Goal: Obtain resource: Download file/media

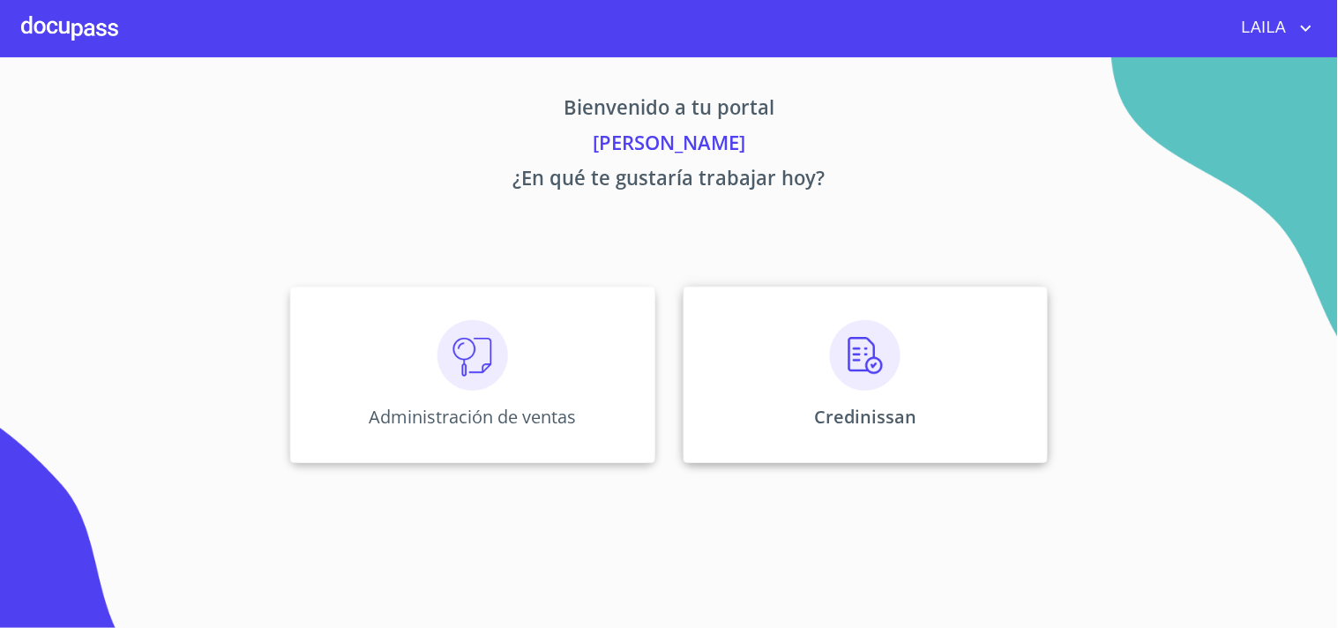
click at [854, 388] on img at bounding box center [865, 355] width 71 height 71
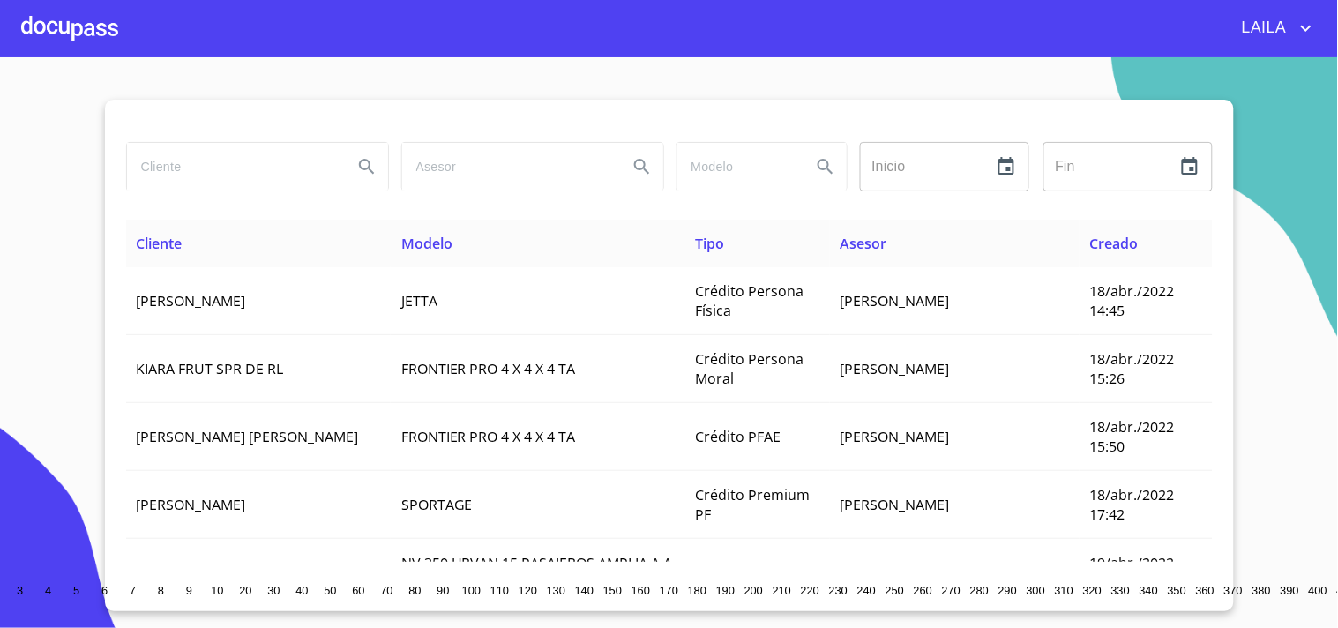
click at [276, 164] on input "search" at bounding box center [233, 167] width 212 height 48
type input "[PERSON_NAME]"
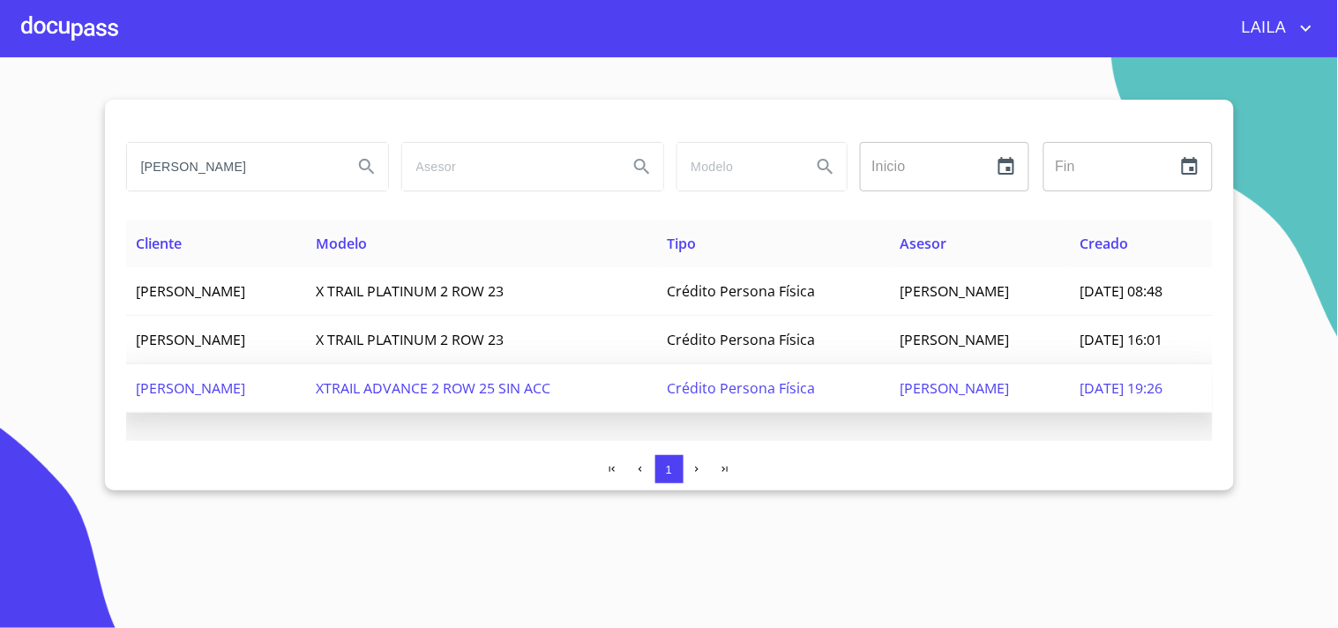
click at [246, 381] on span "[PERSON_NAME]" at bounding box center [191, 387] width 109 height 19
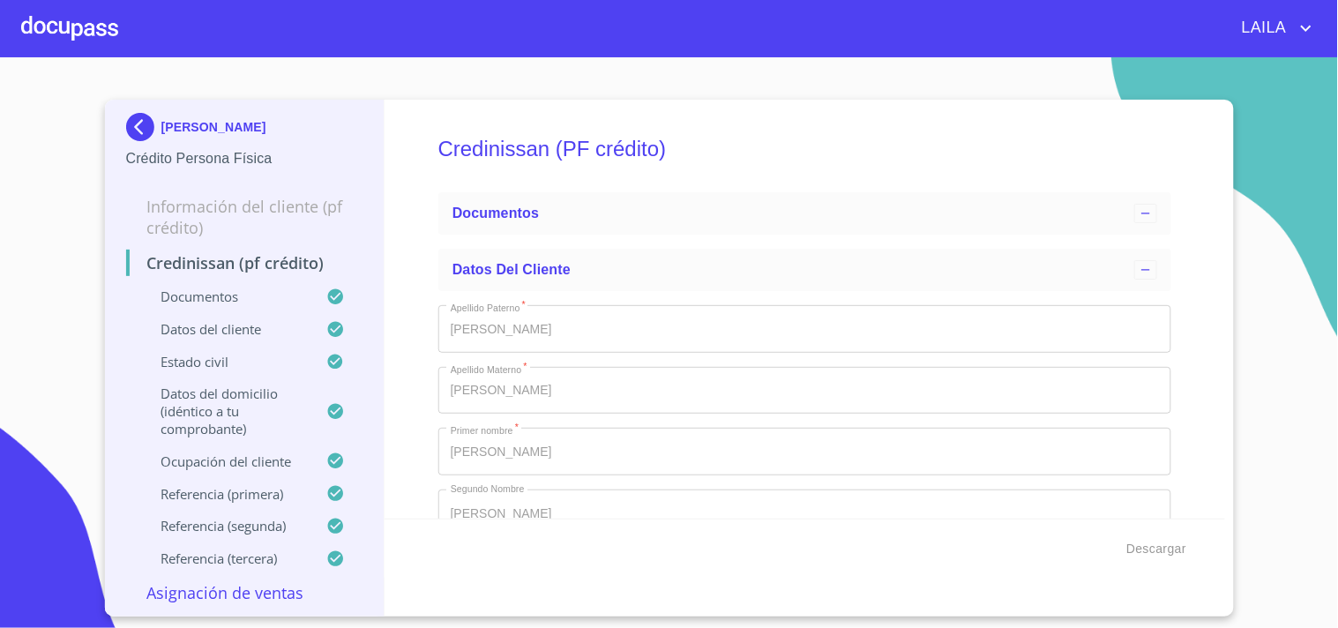
type input "[DATE]"
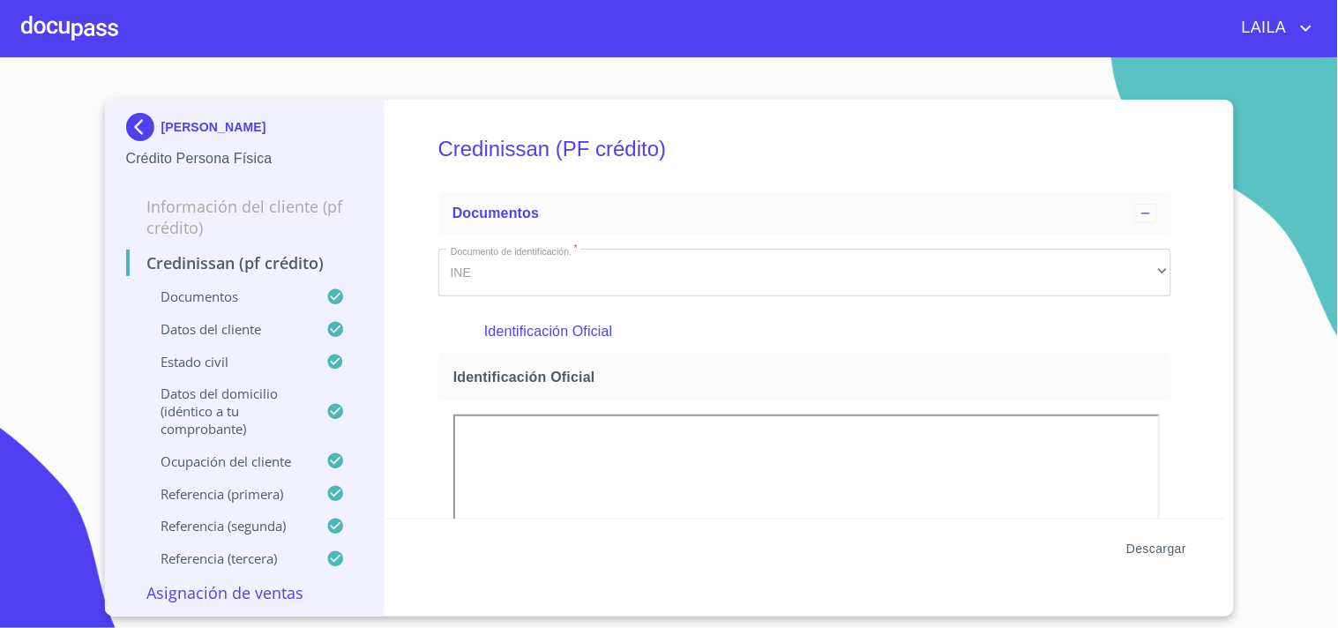
click at [1157, 543] on span "Descargar" at bounding box center [1156, 549] width 60 height 22
